Goal: Information Seeking & Learning: Find specific fact

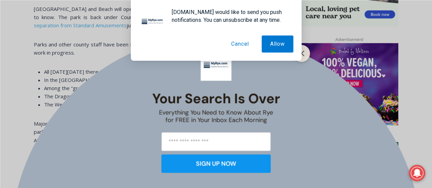
scroll to position [514, 0]
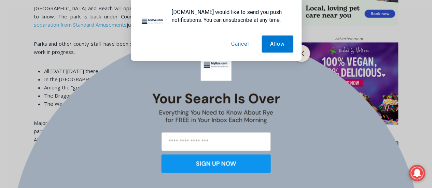
click at [247, 45] on button "Cancel" at bounding box center [240, 44] width 35 height 17
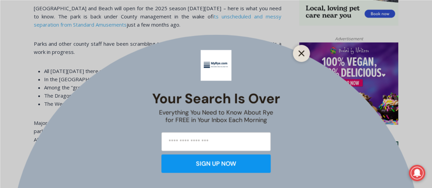
click at [300, 54] on icon "Close" at bounding box center [302, 53] width 6 height 6
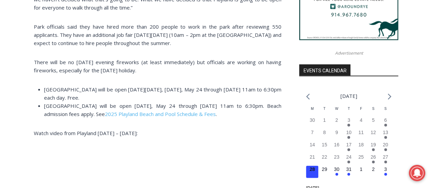
scroll to position [700, 0]
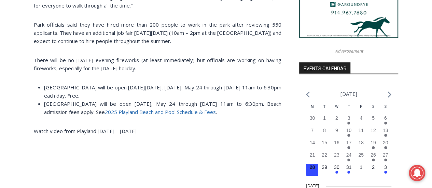
click at [156, 115] on span "2025 Playland Beach and Pool Schedule & Fees" at bounding box center [160, 112] width 111 height 7
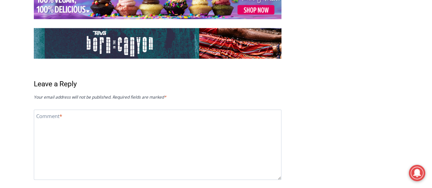
scroll to position [1449, 0]
